Goal: Book appointment/travel/reservation

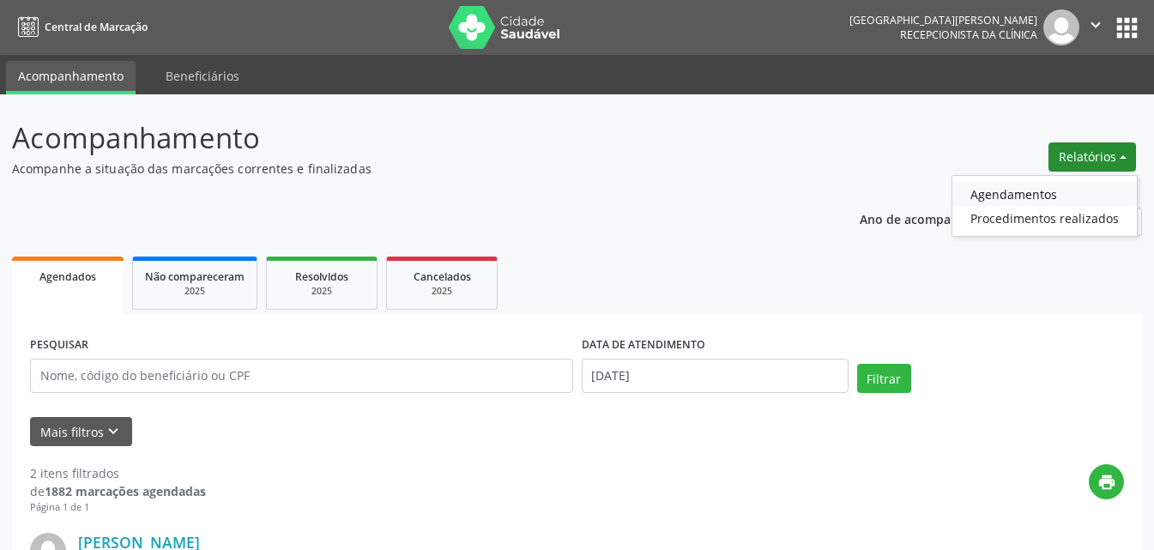
click at [998, 191] on link "Agendamentos" at bounding box center [1044, 194] width 184 height 24
select select "8"
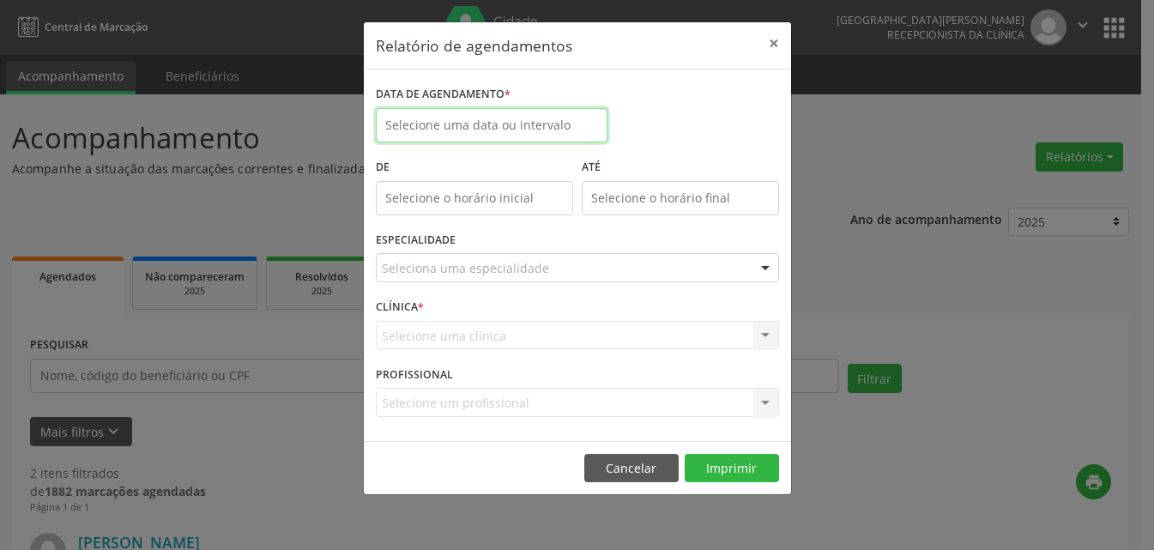
click at [496, 117] on input "text" at bounding box center [492, 125] width 232 height 34
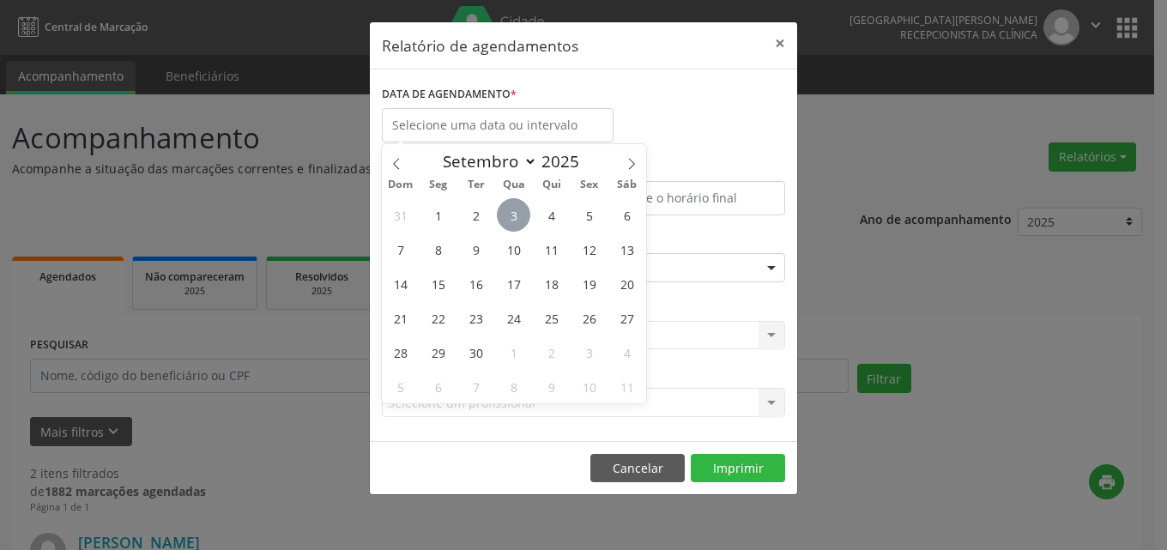
click at [505, 216] on span "3" at bounding box center [513, 214] width 33 height 33
type input "[DATE]"
click at [505, 215] on span "3" at bounding box center [513, 214] width 33 height 33
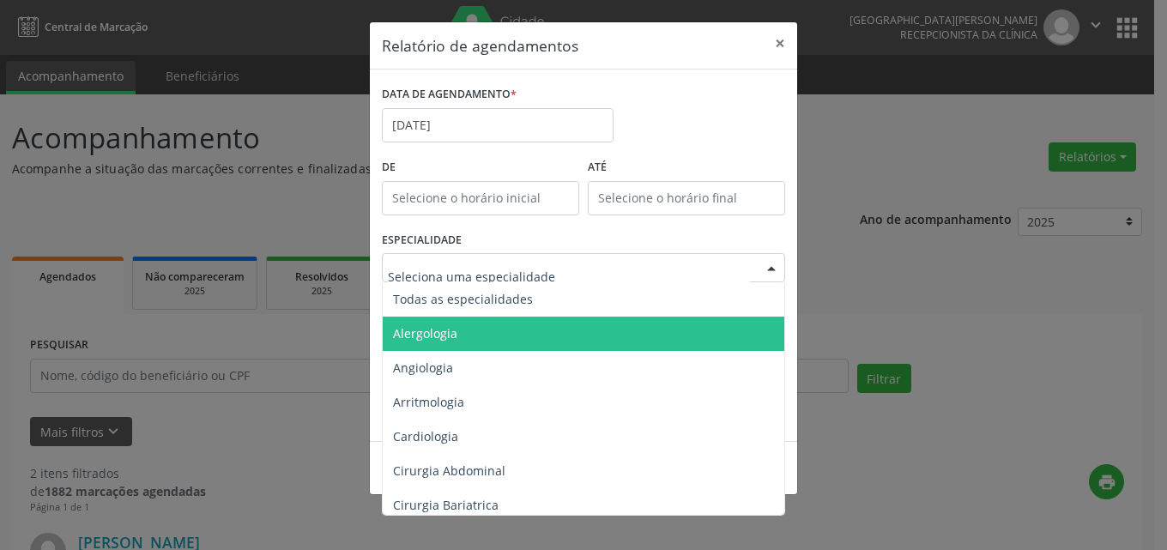
click at [462, 277] on input "text" at bounding box center [569, 276] width 362 height 34
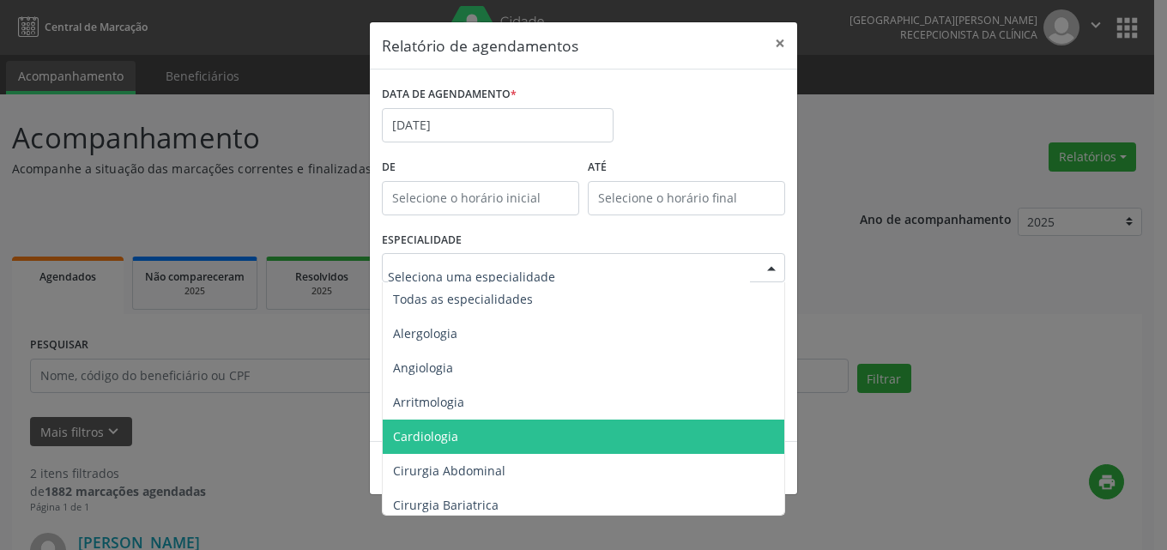
click at [424, 436] on span "Cardiologia" at bounding box center [425, 436] width 65 height 16
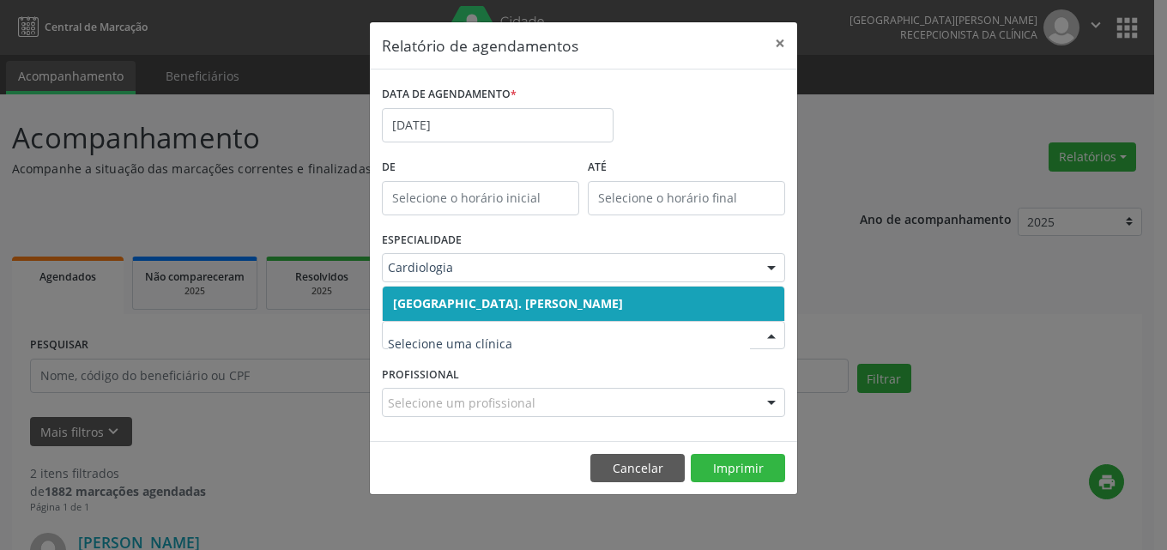
click at [477, 305] on span "[GEOGRAPHIC_DATA]. [PERSON_NAME]" at bounding box center [508, 303] width 230 height 16
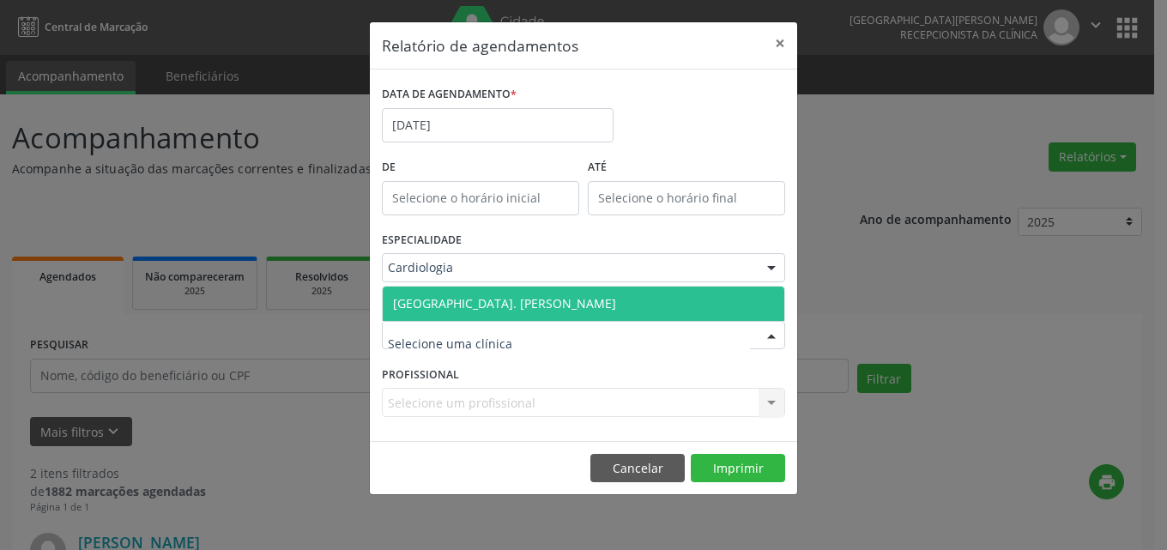
click at [480, 304] on span "[GEOGRAPHIC_DATA]. [PERSON_NAME]" at bounding box center [504, 303] width 223 height 16
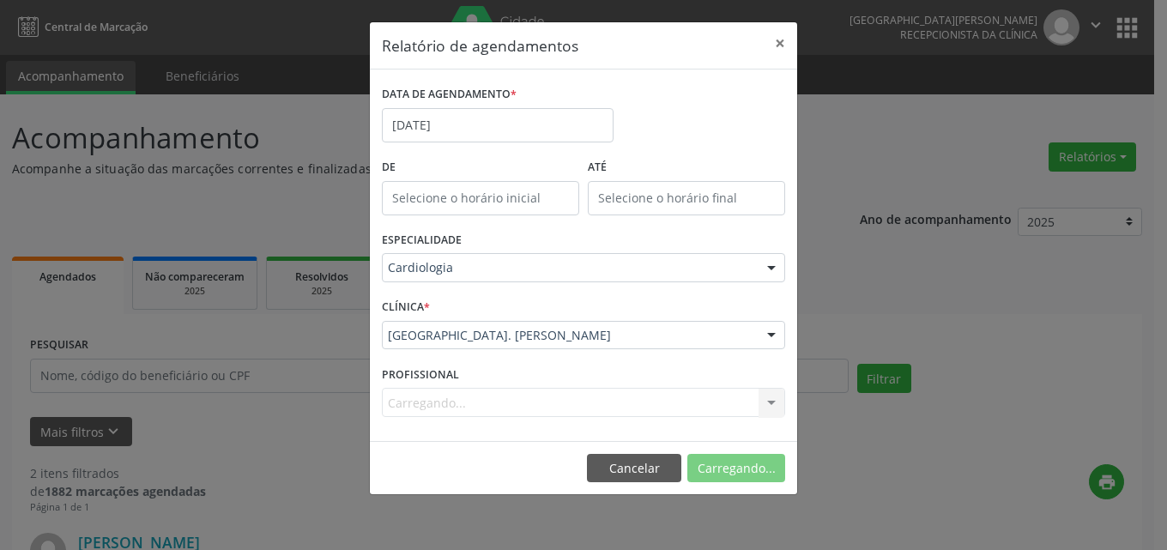
click at [460, 402] on div "Carregando... Nenhum resultado encontrado para: " " Não há nenhuma opção para s…" at bounding box center [583, 402] width 403 height 29
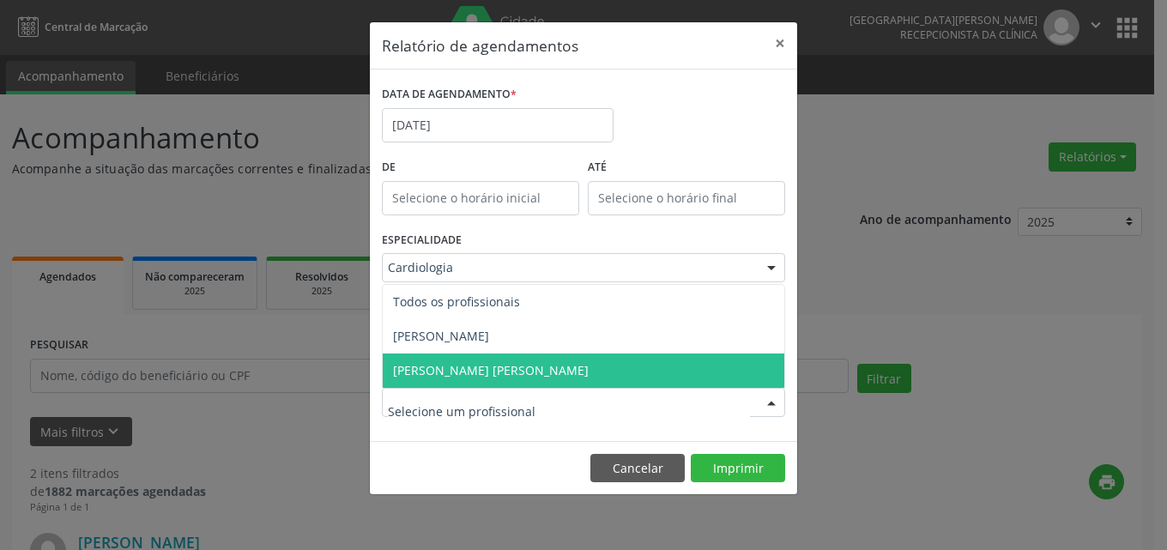
click at [486, 372] on span "[PERSON_NAME] [PERSON_NAME]" at bounding box center [491, 370] width 196 height 16
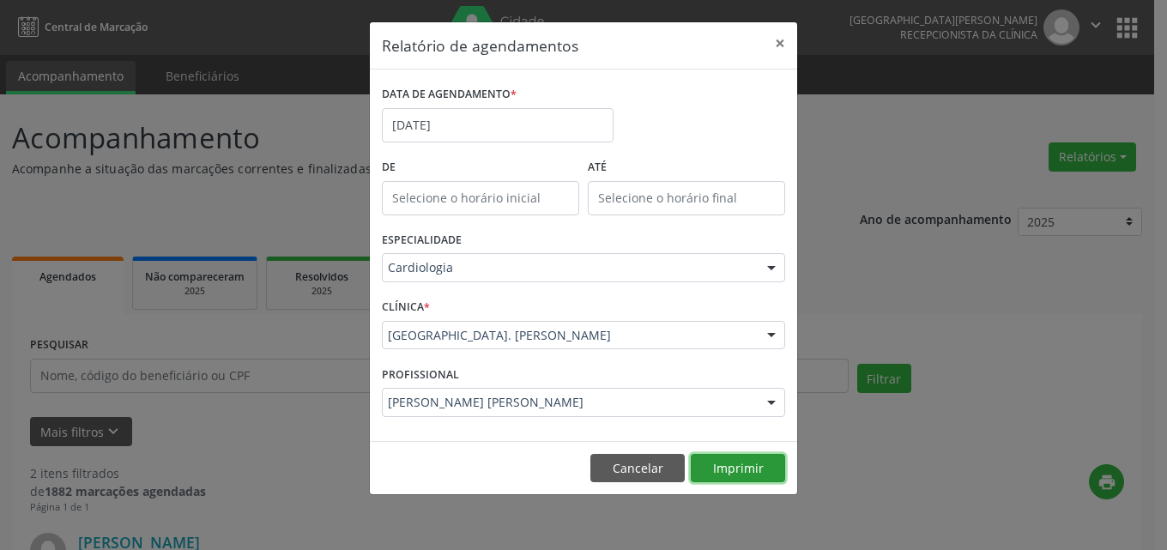
click at [735, 464] on button "Imprimir" at bounding box center [738, 468] width 94 height 29
